Goal: Find specific page/section: Find specific page/section

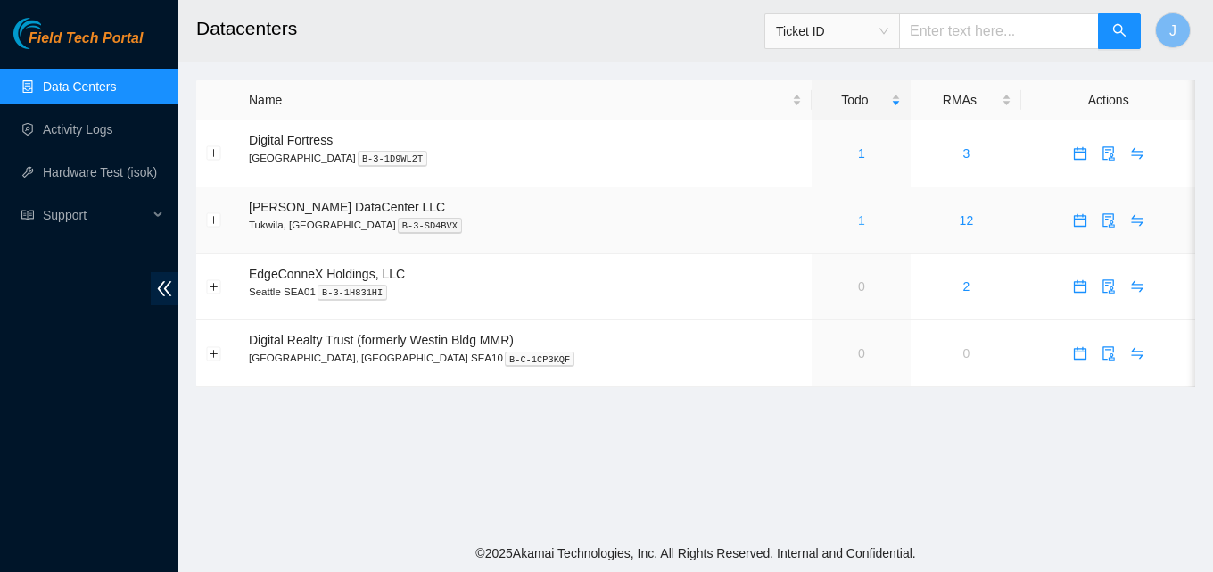
click at [858, 225] on link "1" at bounding box center [861, 220] width 7 height 14
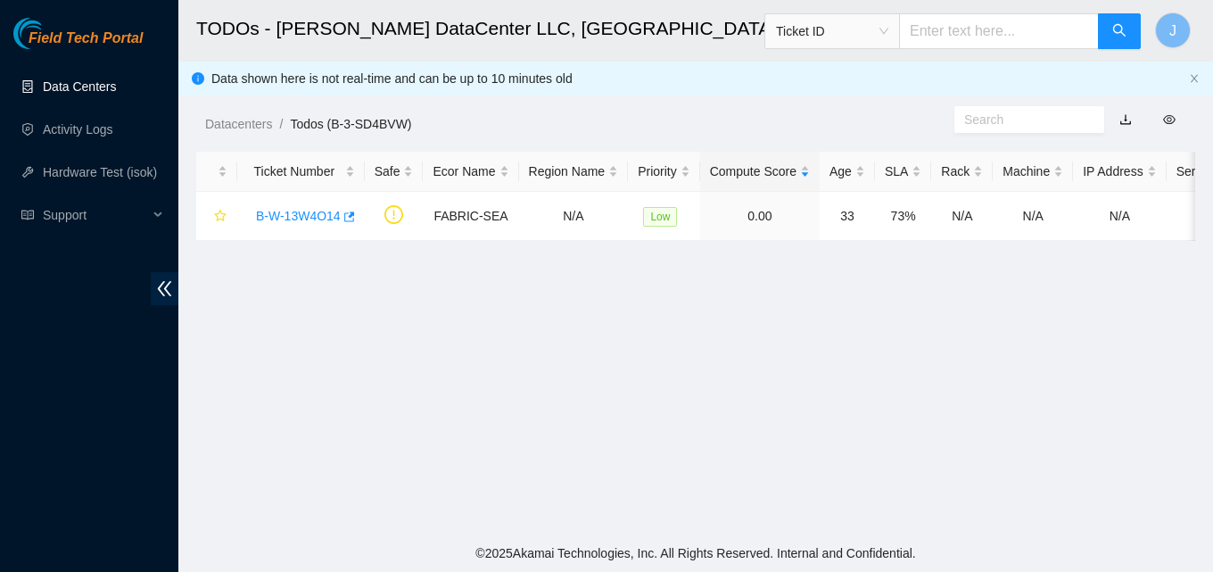
click at [78, 94] on link "Data Centers" at bounding box center [79, 86] width 73 height 14
